Goal: Task Accomplishment & Management: Manage account settings

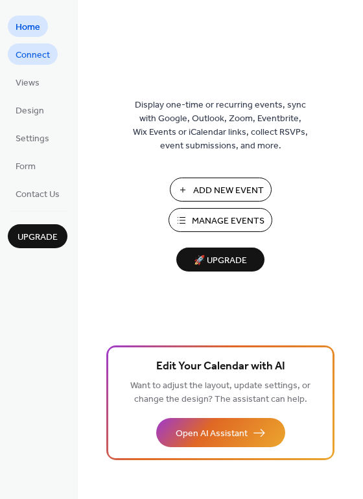
click at [36, 60] on span "Connect" at bounding box center [33, 56] width 34 height 14
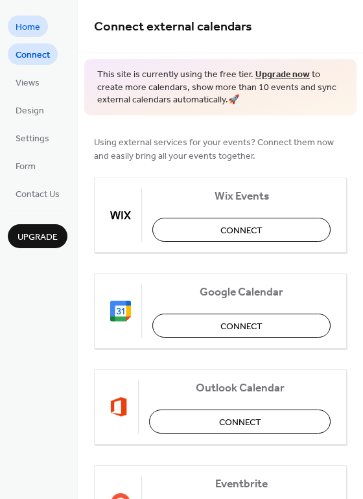
click at [30, 30] on span "Home" at bounding box center [28, 28] width 25 height 14
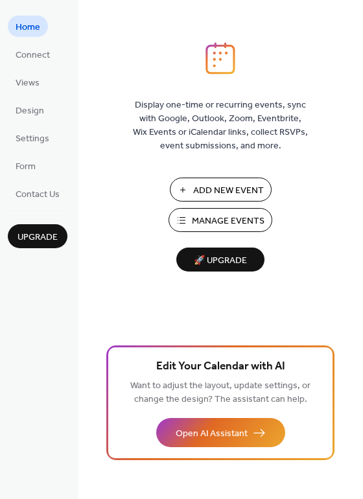
click at [205, 214] on span "Manage Events" at bounding box center [228, 221] width 73 height 14
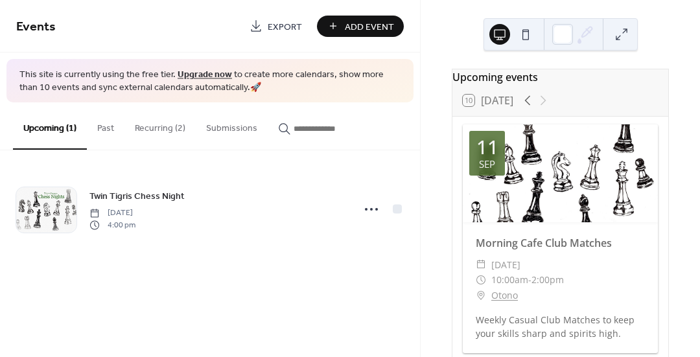
click at [151, 120] on button "Recurring (2)" at bounding box center [159, 125] width 71 height 46
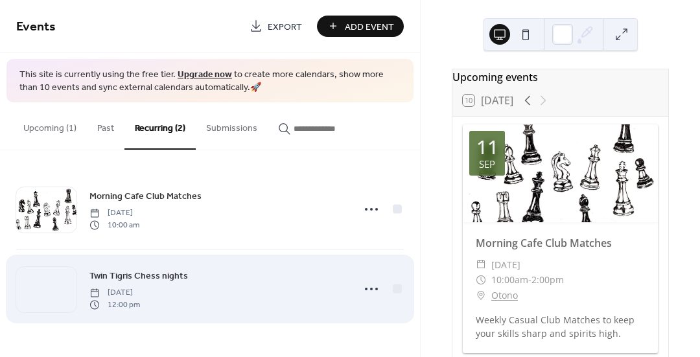
click at [152, 277] on span "Twin Tigris Chess nights" at bounding box center [138, 276] width 98 height 14
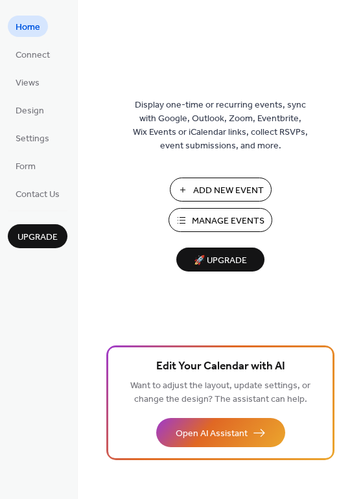
click at [218, 225] on span "Manage Events" at bounding box center [228, 221] width 73 height 14
click at [189, 220] on button "Manage Events" at bounding box center [220, 220] width 104 height 24
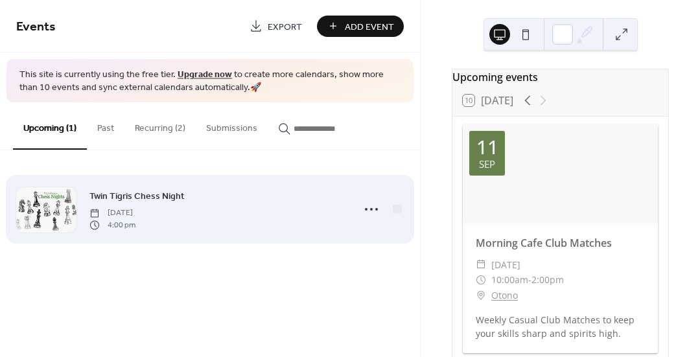
click at [116, 193] on span "Twin Tigris Chess Night" at bounding box center [136, 197] width 95 height 14
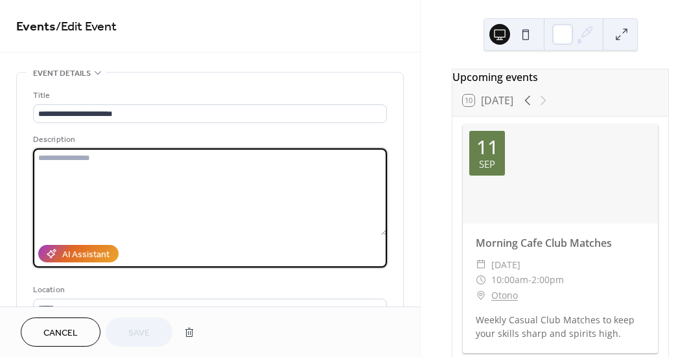
click at [116, 193] on textarea at bounding box center [210, 191] width 354 height 87
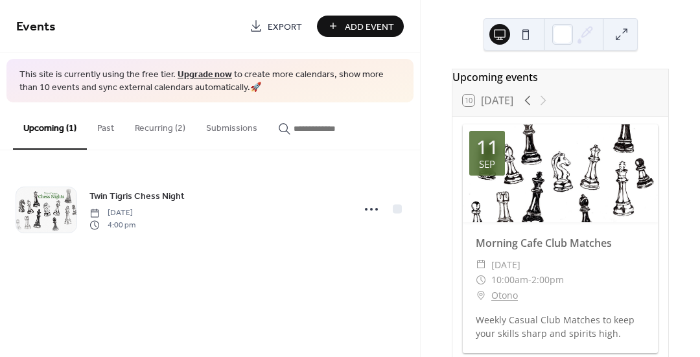
click at [154, 127] on button "Recurring (2)" at bounding box center [159, 125] width 71 height 46
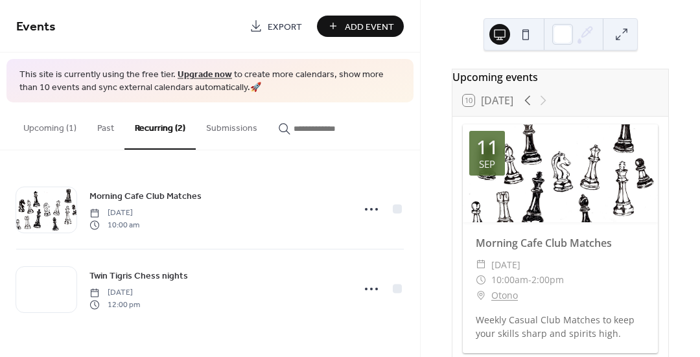
click at [349, 29] on span "Add Event" at bounding box center [369, 27] width 49 height 14
